Goal: Task Accomplishment & Management: Complete application form

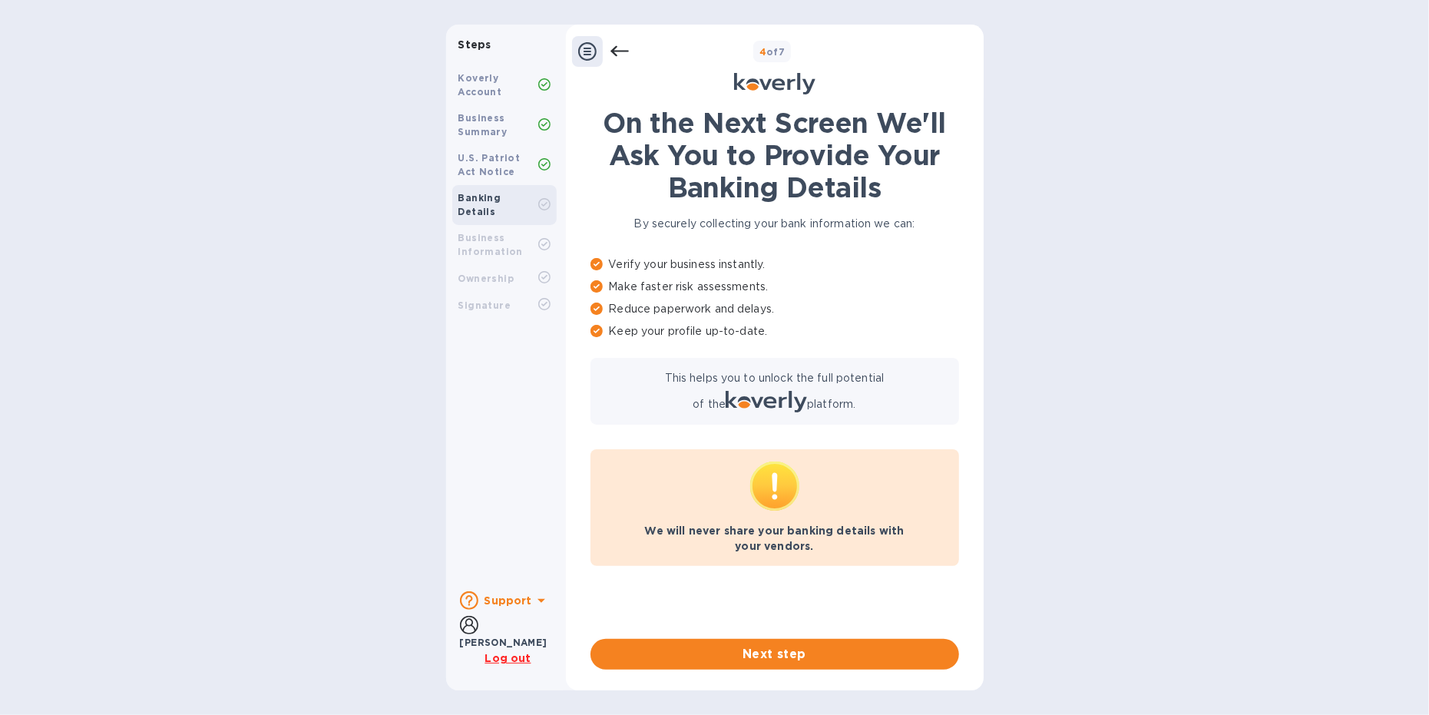
click at [491, 164] on div "U.S. Patriot Act Notice" at bounding box center [499, 165] width 80 height 28
click at [493, 132] on b "Business Summary" at bounding box center [483, 124] width 49 height 25
click at [619, 51] on icon at bounding box center [619, 51] width 18 height 11
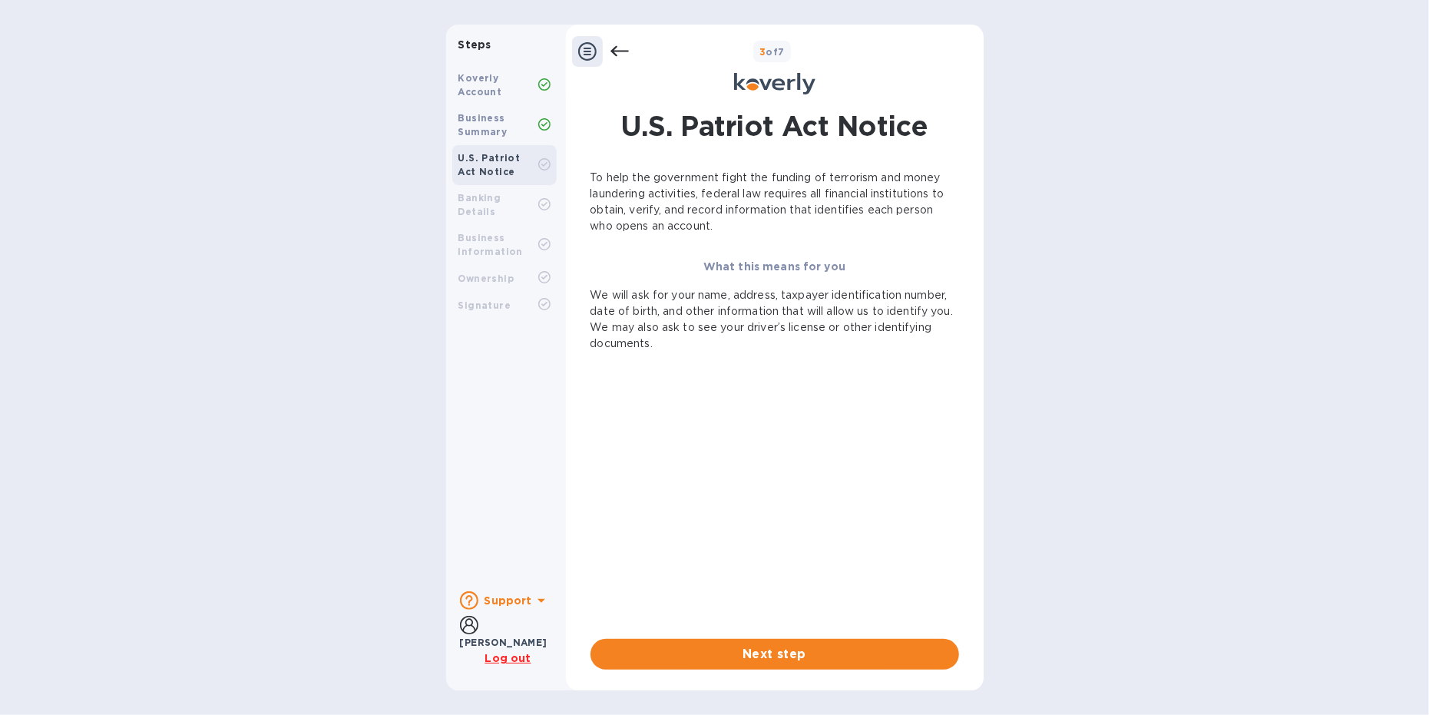
click at [619, 51] on icon at bounding box center [619, 51] width 18 height 11
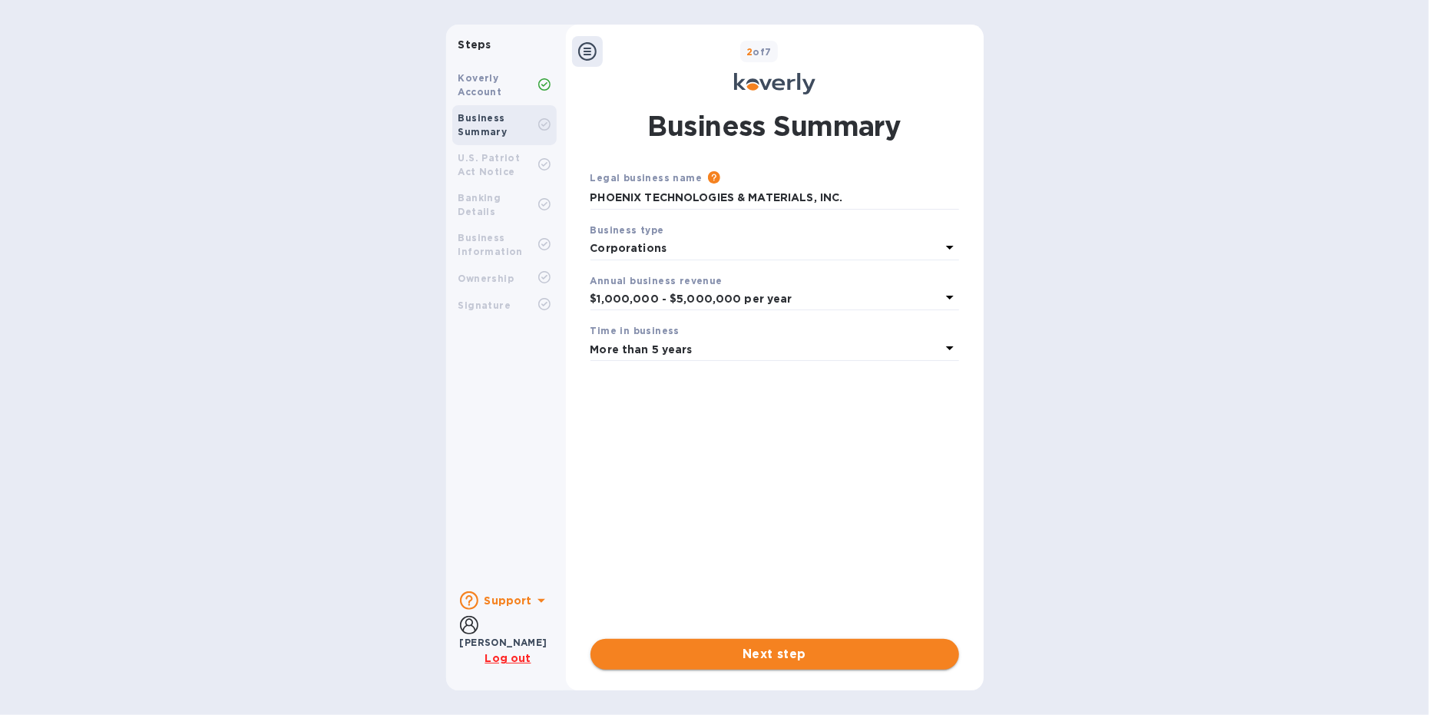
click at [792, 650] on span "Next step" at bounding box center [775, 654] width 344 height 18
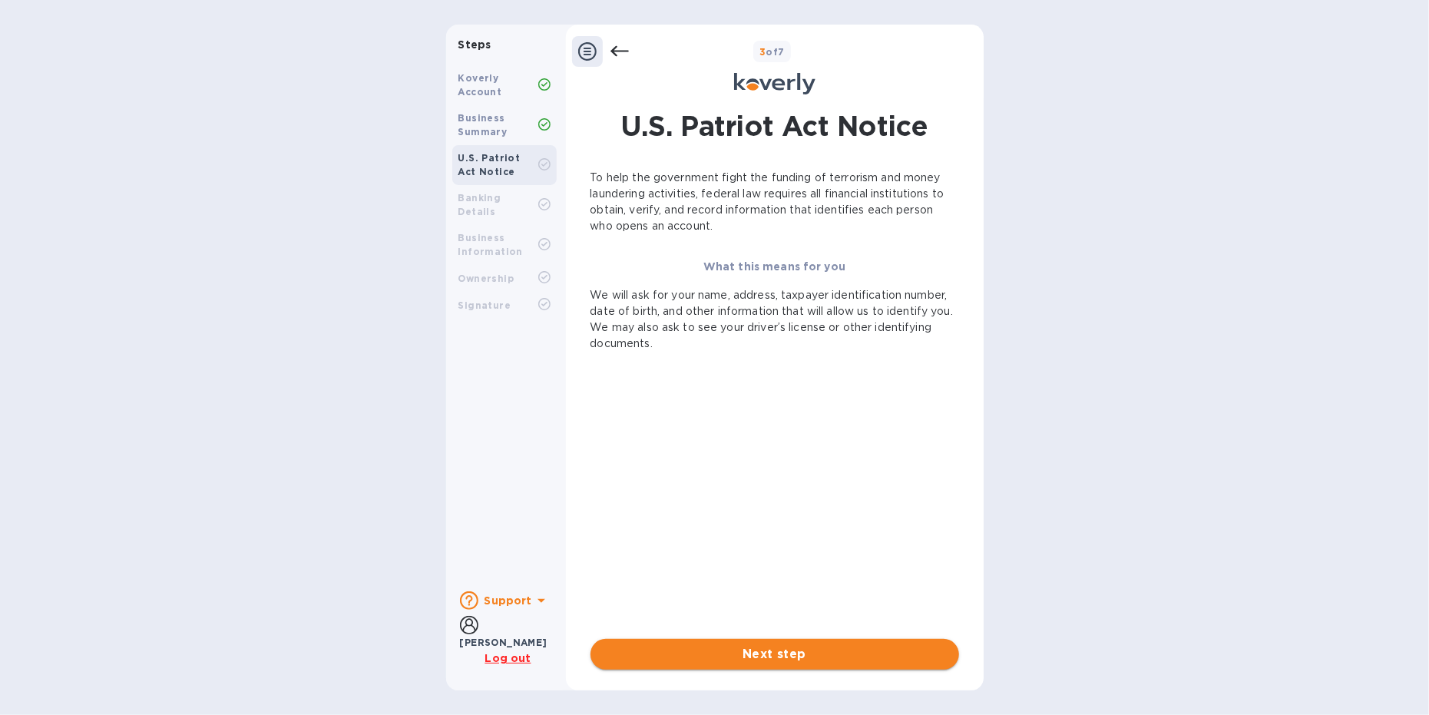
click at [791, 662] on span "Next step" at bounding box center [775, 654] width 344 height 18
